Goal: Find specific page/section: Find specific page/section

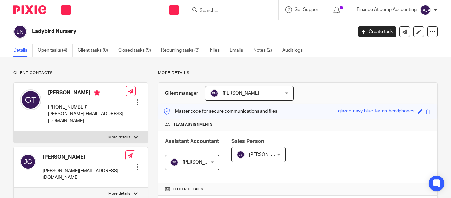
scroll to position [192, 0]
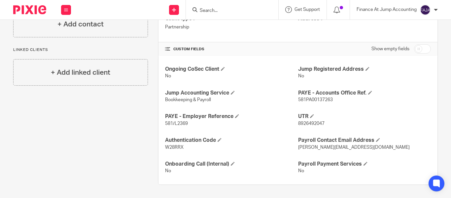
type input "t"
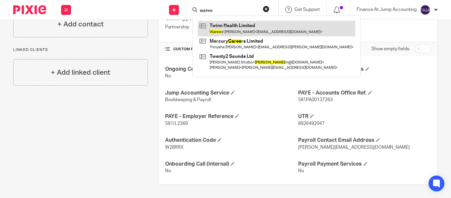
type input "waree"
click at [235, 31] on link at bounding box center [277, 28] width 158 height 15
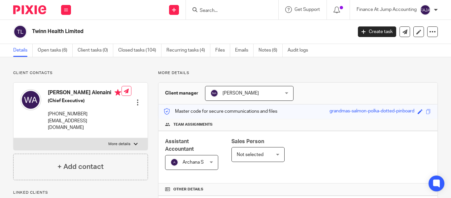
click at [205, 12] on input "Search" at bounding box center [228, 11] width 59 height 6
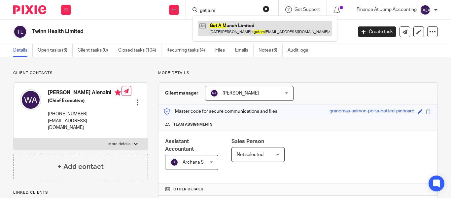
type input "get a m"
click at [229, 31] on link at bounding box center [265, 28] width 134 height 15
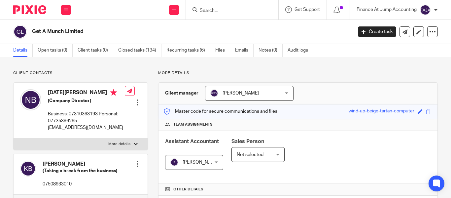
click at [200, 9] on input "Search" at bounding box center [228, 11] width 59 height 6
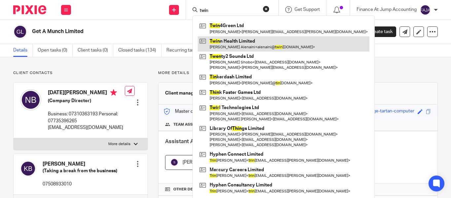
type input "twin"
click at [249, 45] on link at bounding box center [284, 43] width 172 height 15
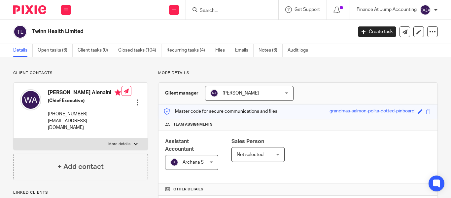
scroll to position [66, 0]
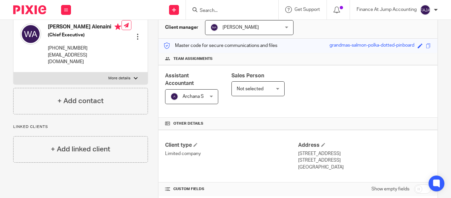
click at [204, 12] on input "Search" at bounding box center [228, 11] width 59 height 6
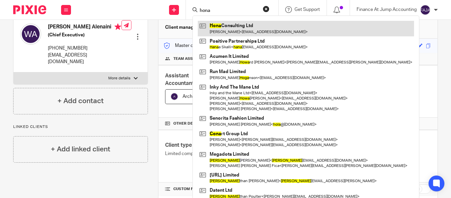
type input "hona"
click at [244, 32] on link at bounding box center [306, 28] width 216 height 15
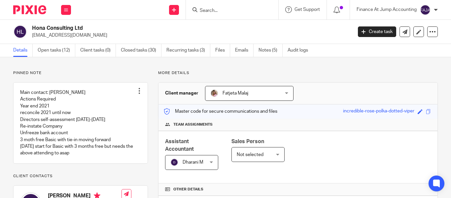
scroll to position [143, 0]
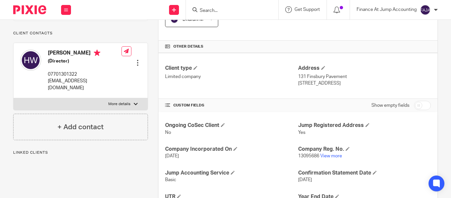
click at [323, 155] on link "View more" at bounding box center [332, 156] width 22 height 5
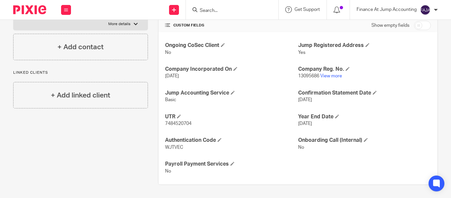
scroll to position [220, 0]
